Goal: Check status: Check status

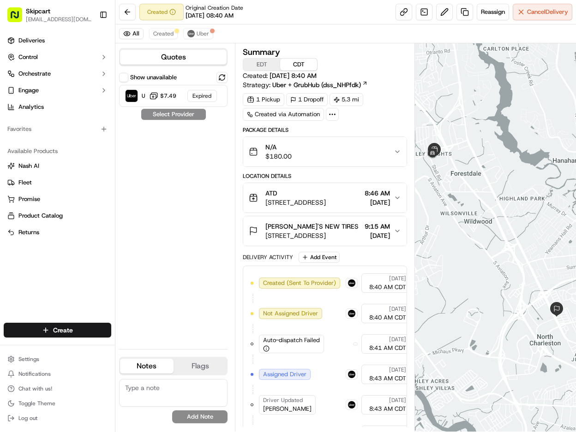
scroll to position [208, 0]
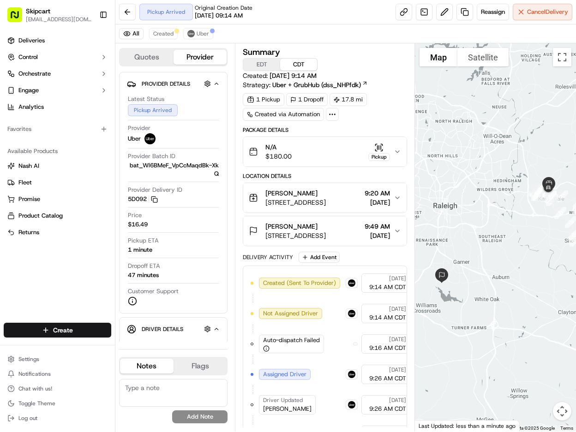
scroll to position [148, 0]
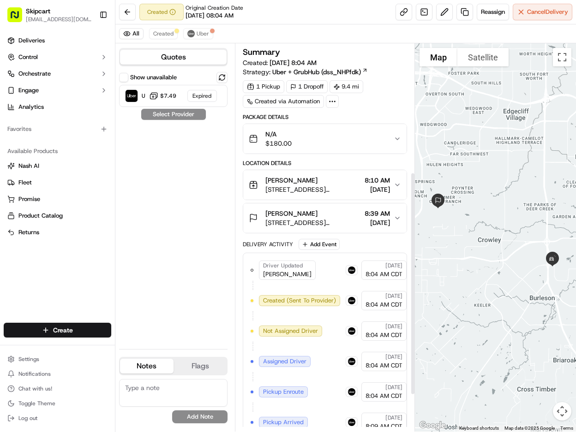
scroll to position [287, 0]
